Goal: Check status: Check status

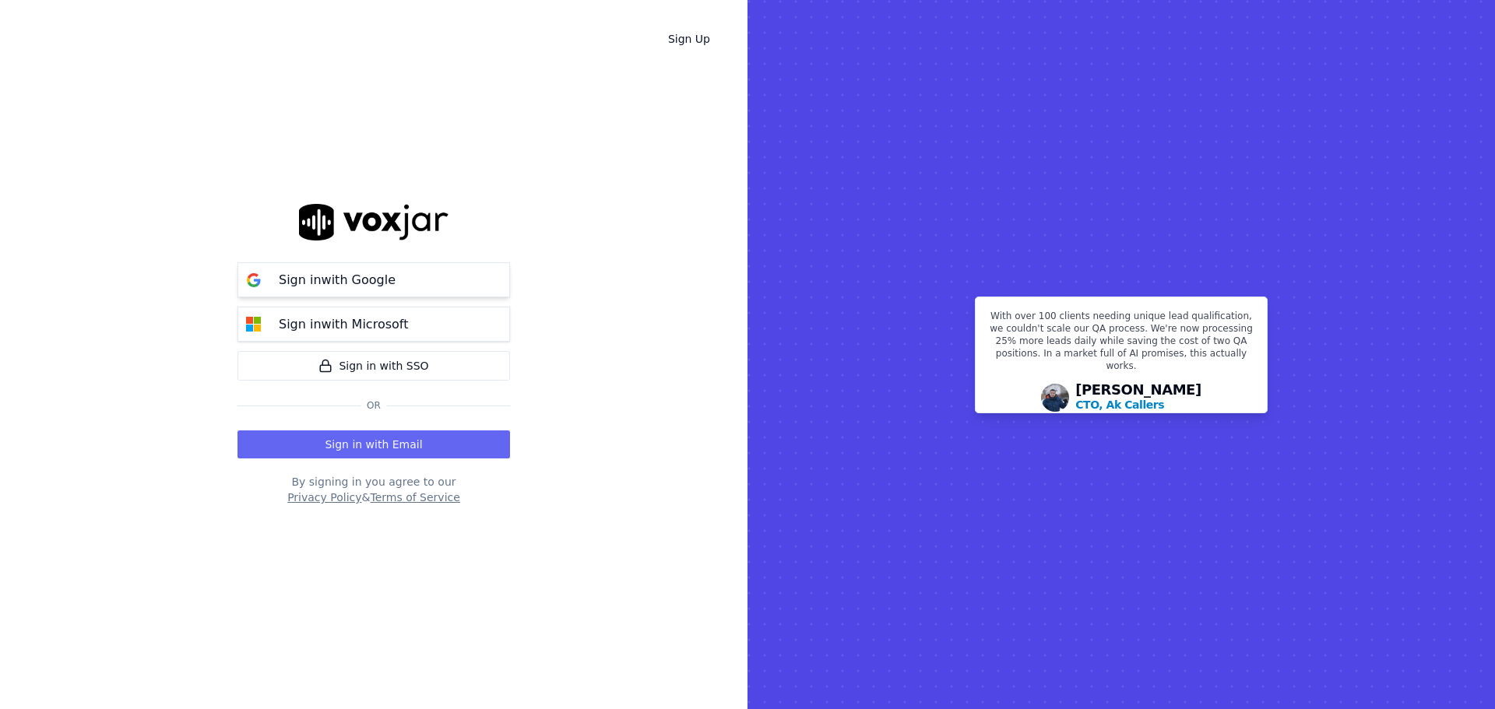
click at [371, 281] on p "Sign in with Google" at bounding box center [337, 280] width 117 height 19
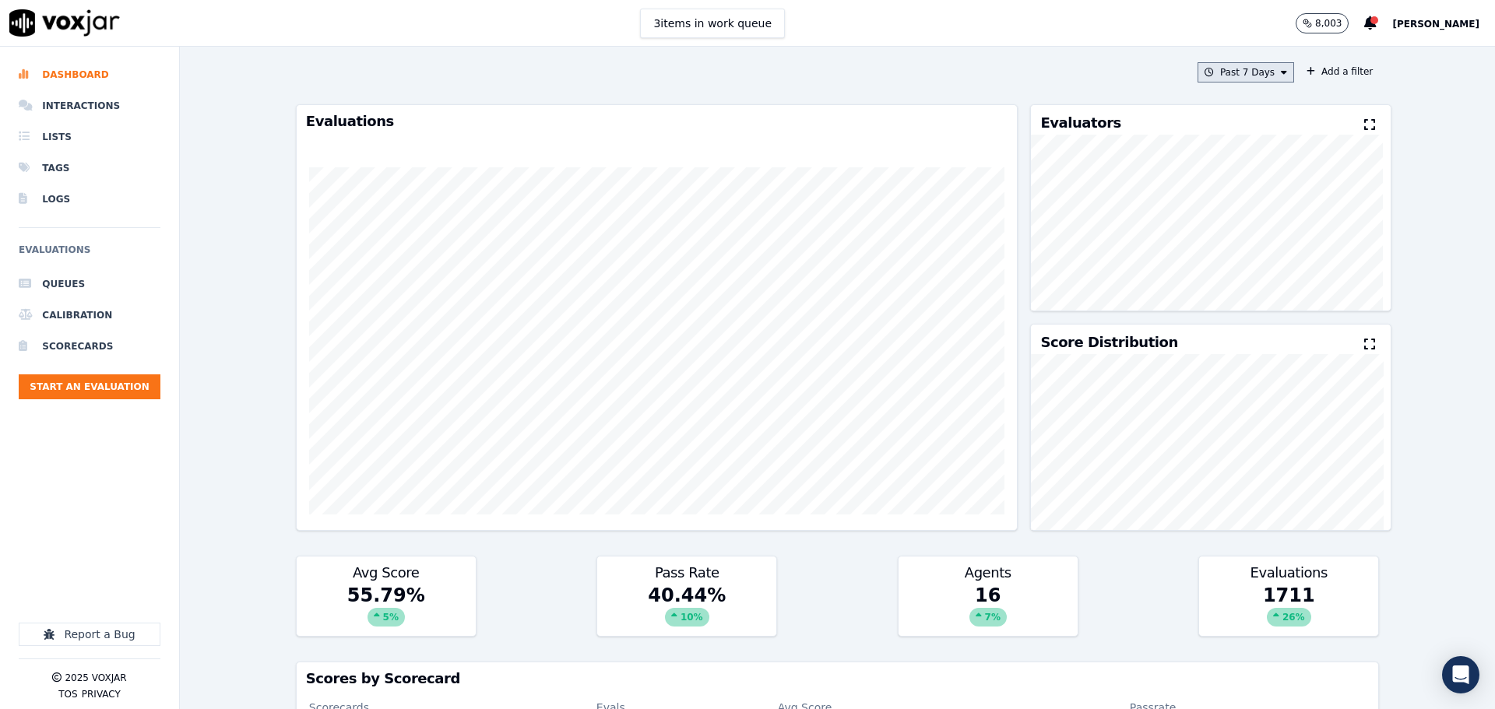
click at [1212, 72] on button "Past 7 Days" at bounding box center [1245, 72] width 97 height 20
click at [1222, 138] on div "Yesterday" at bounding box center [1238, 138] width 32 height 12
click at [1256, 262] on button "Add" at bounding box center [1271, 251] width 30 height 25
click at [1322, 74] on button "Add a filter" at bounding box center [1339, 71] width 79 height 19
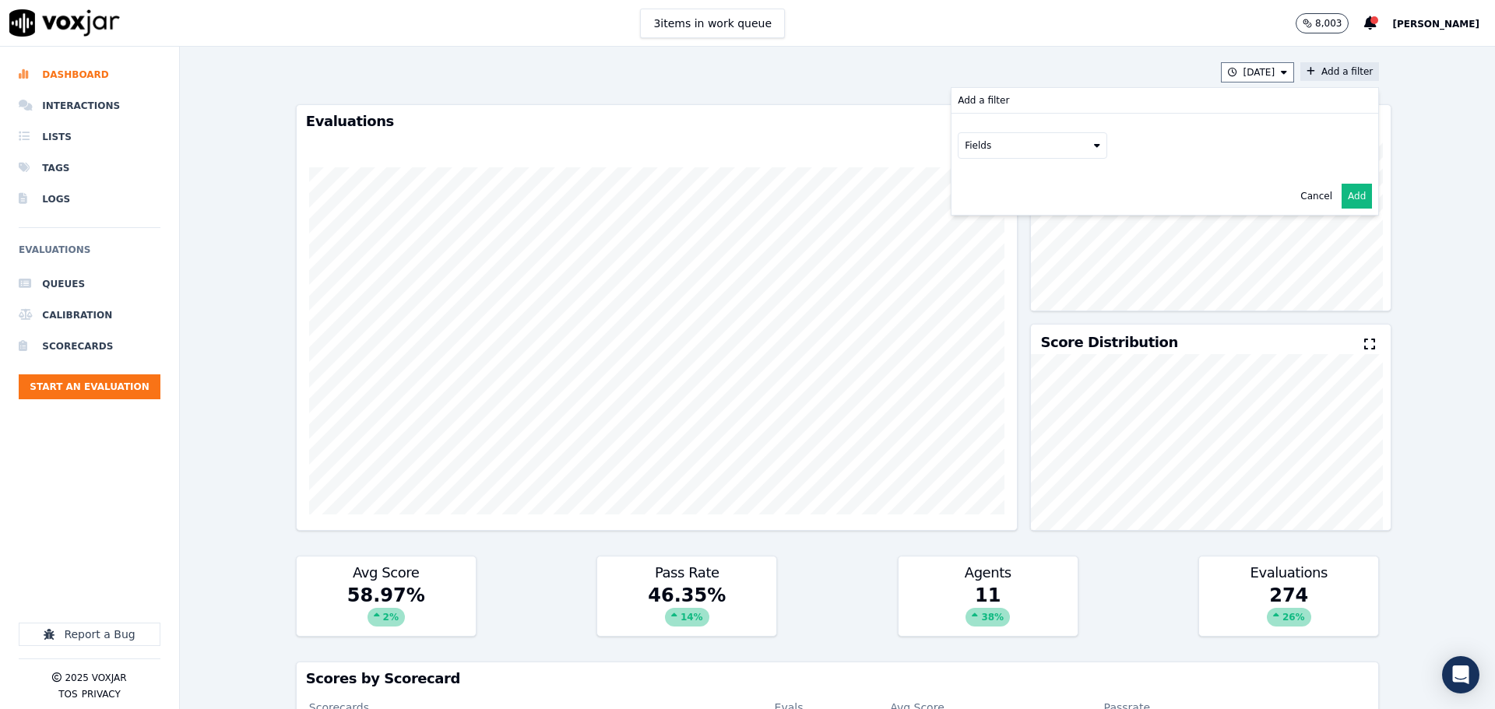
click at [986, 139] on button "Fields" at bounding box center [1032, 145] width 149 height 26
click at [988, 297] on div "scorecard" at bounding box center [1007, 303] width 46 height 12
click at [1032, 183] on button "Fields" at bounding box center [1050, 178] width 149 height 26
click at [1026, 212] on label "title" at bounding box center [1051, 204] width 142 height 19
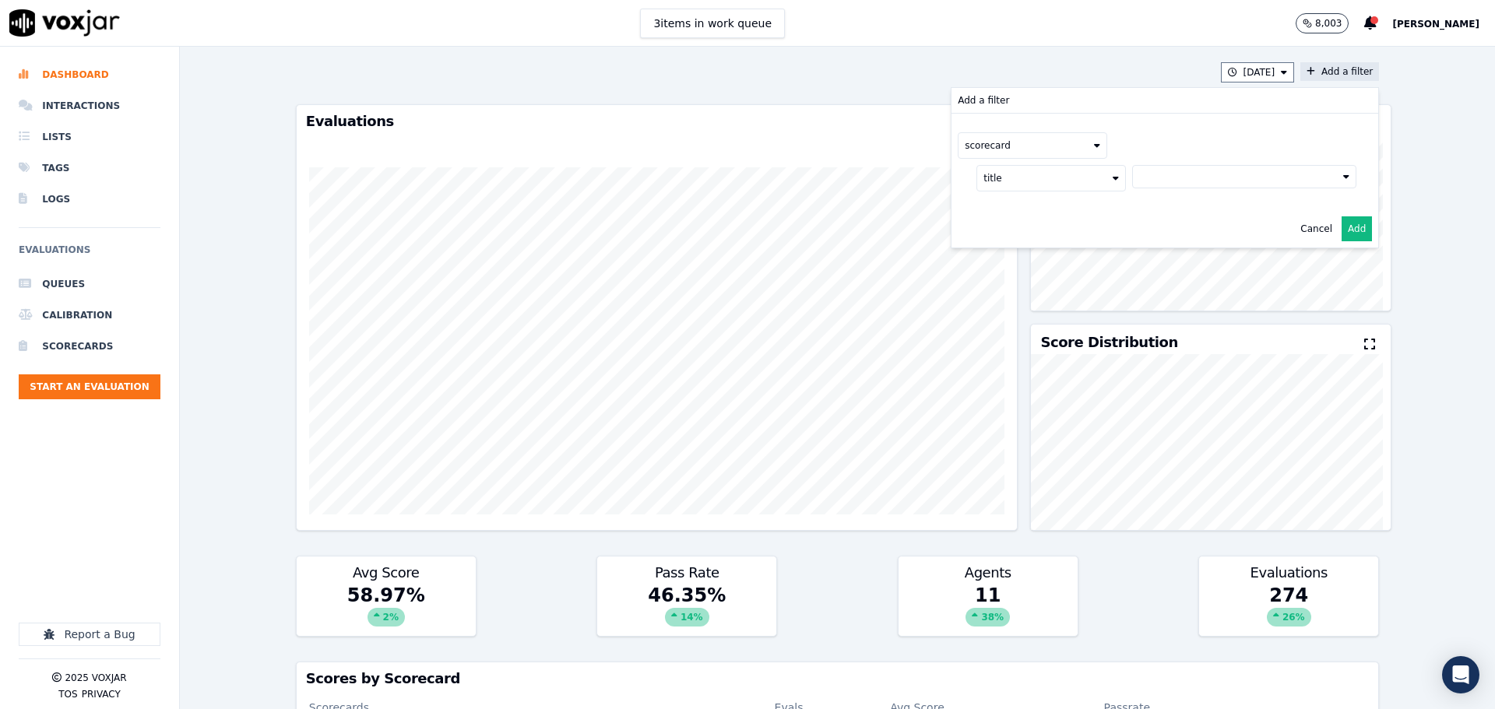
click at [1137, 179] on button at bounding box center [1244, 176] width 224 height 23
click at [1162, 230] on div "2025 RSA Call Script 1.0 Scorecard" at bounding box center [1243, 231] width 163 height 12
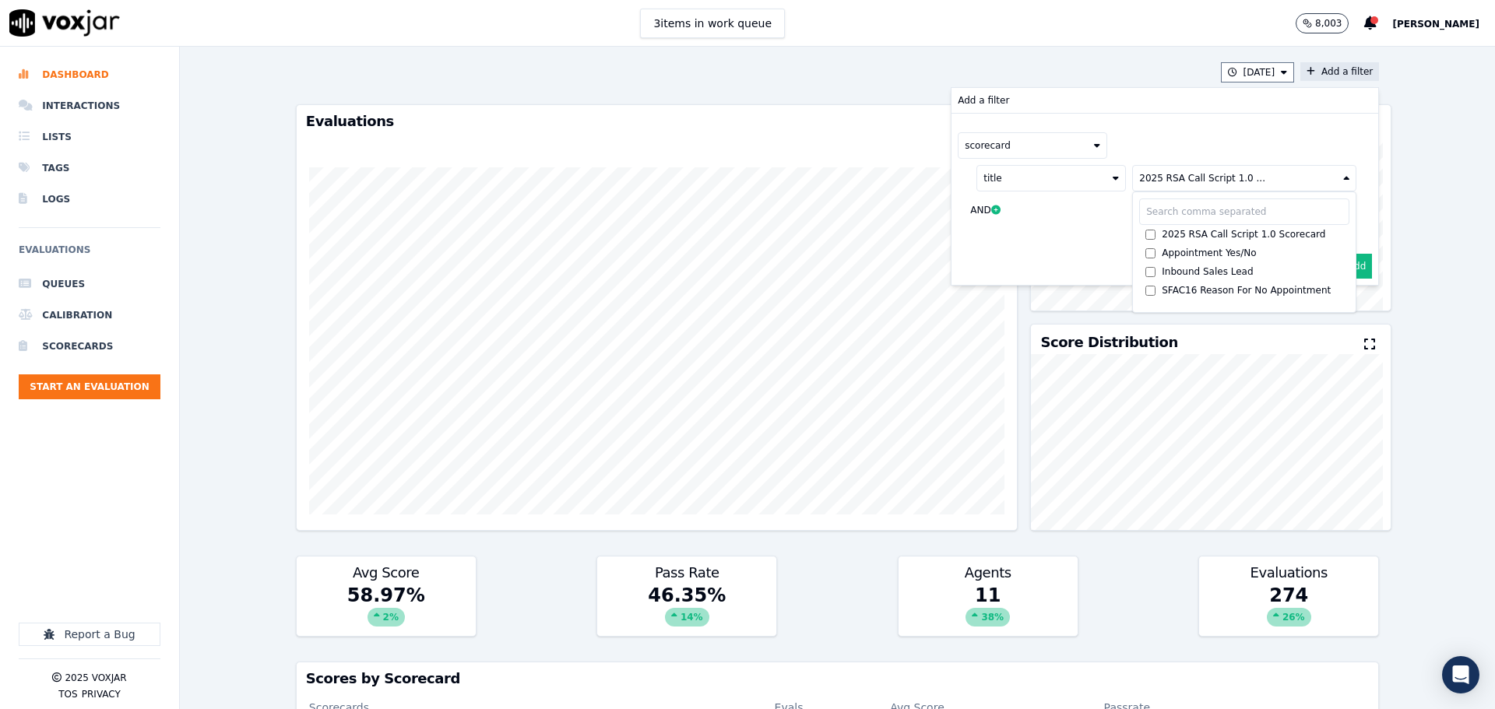
click at [1344, 265] on button "Add" at bounding box center [1356, 266] width 30 height 25
